Goal: Task Accomplishment & Management: Manage account settings

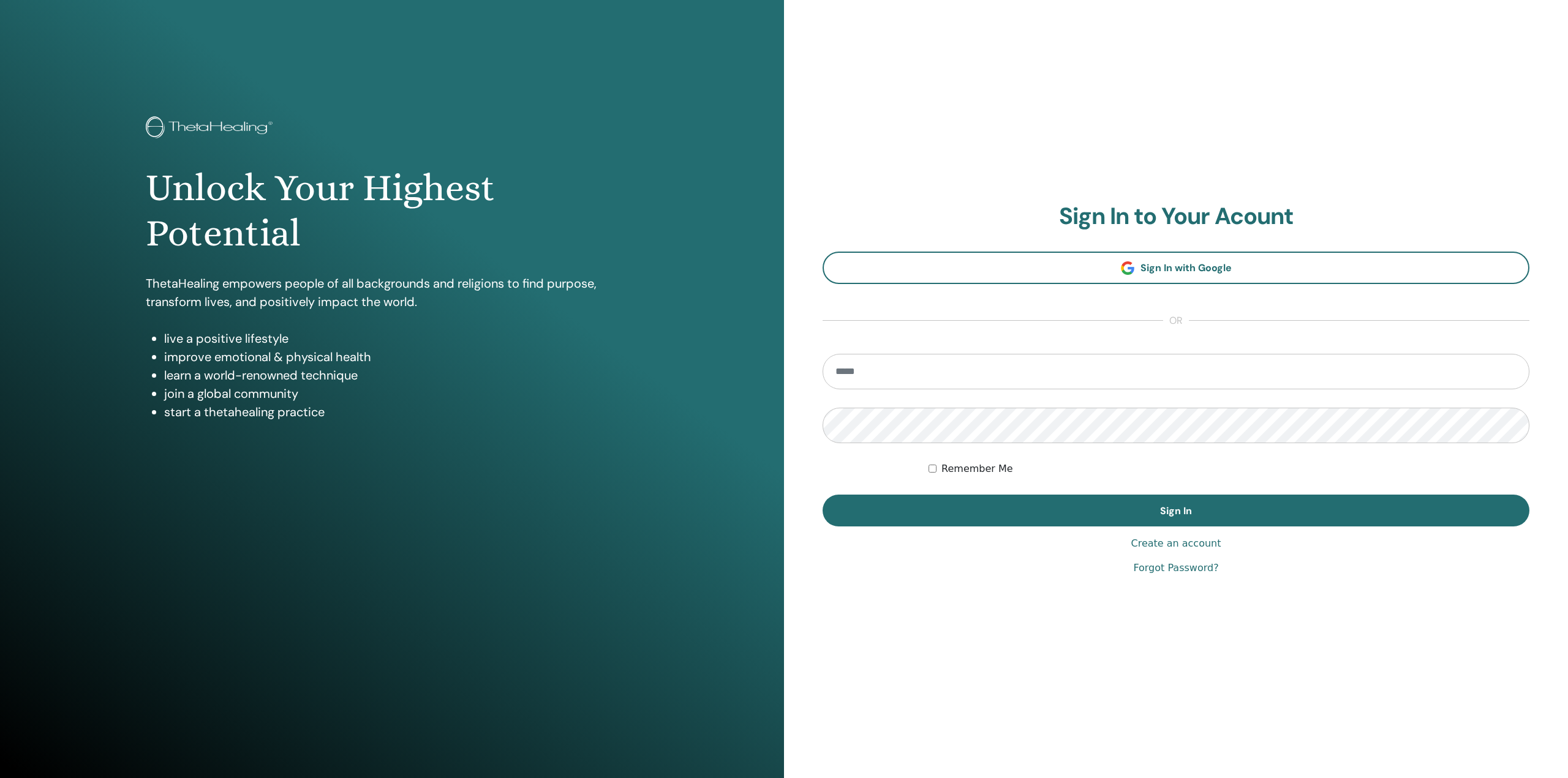
click at [892, 373] on input "email" at bounding box center [1176, 371] width 707 height 35
type input "**********"
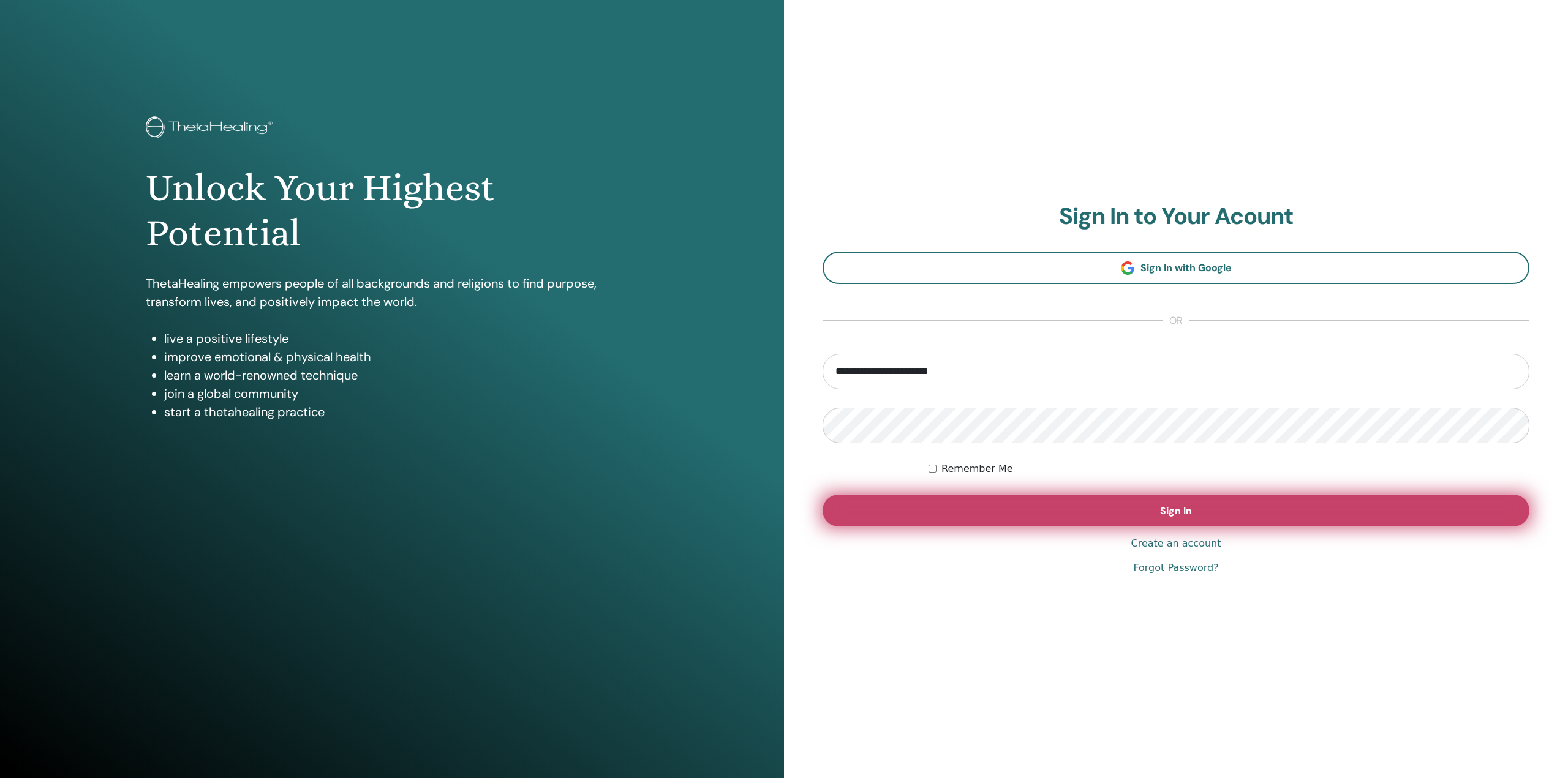
click at [1134, 505] on button "Sign In" at bounding box center [1176, 510] width 707 height 31
